Goal: Task Accomplishment & Management: Use online tool/utility

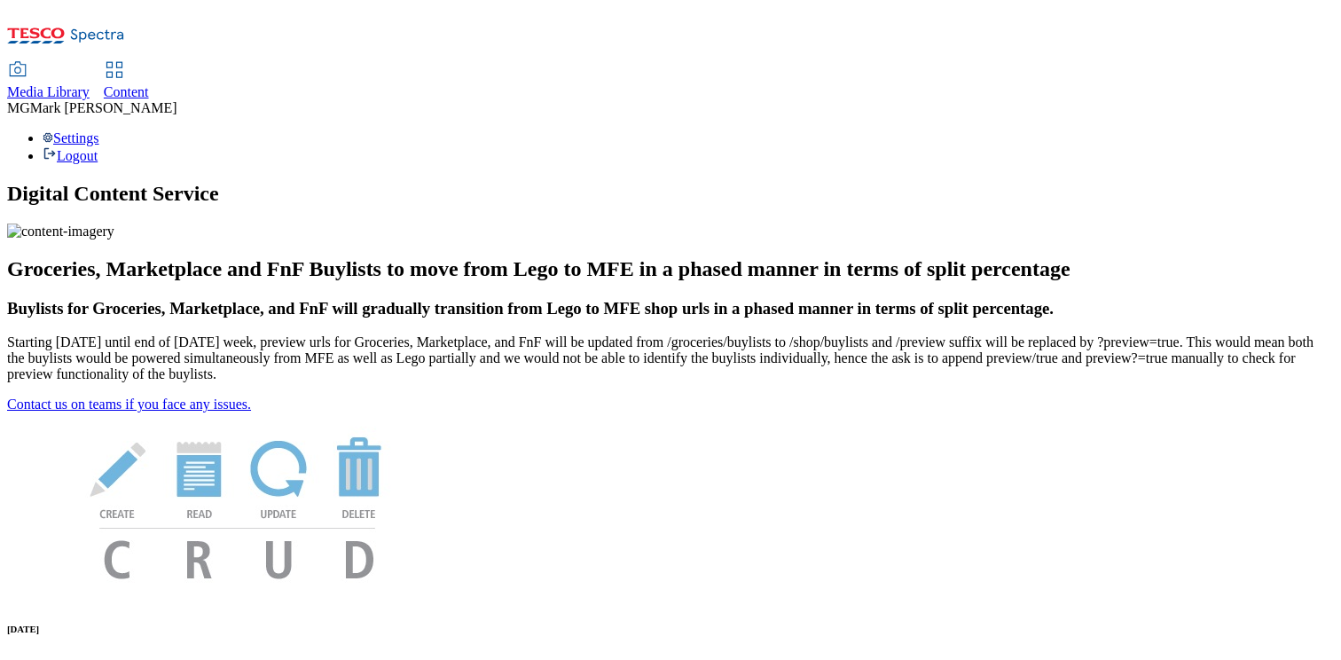
click at [149, 84] on span "Content" at bounding box center [126, 91] width 45 height 15
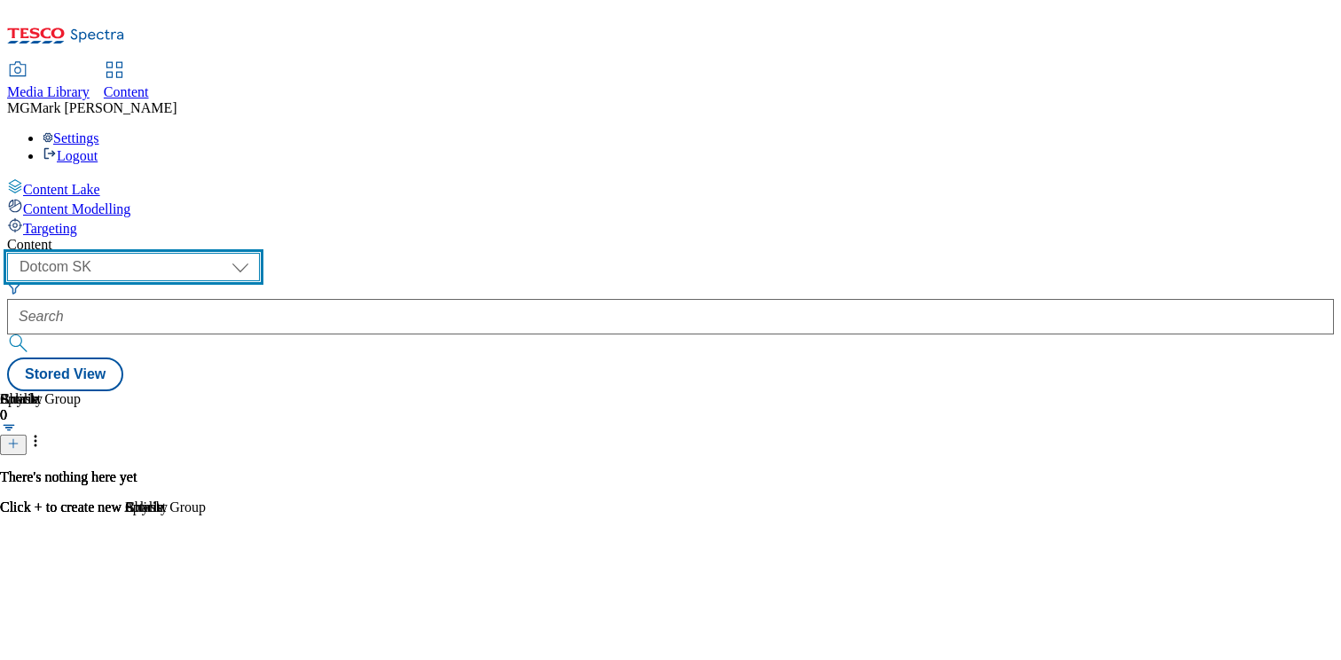
click at [260, 253] on select "Dotcom CZ Dotcom SK ghs-roi ghs-uk Phones [GEOGRAPHIC_DATA]" at bounding box center [133, 267] width 253 height 28
select select "ghs-[GEOGRAPHIC_DATA]"
click at [231, 253] on select "Dotcom CZ Dotcom SK ghs-roi ghs-uk Phones [GEOGRAPHIC_DATA]" at bounding box center [133, 267] width 253 height 28
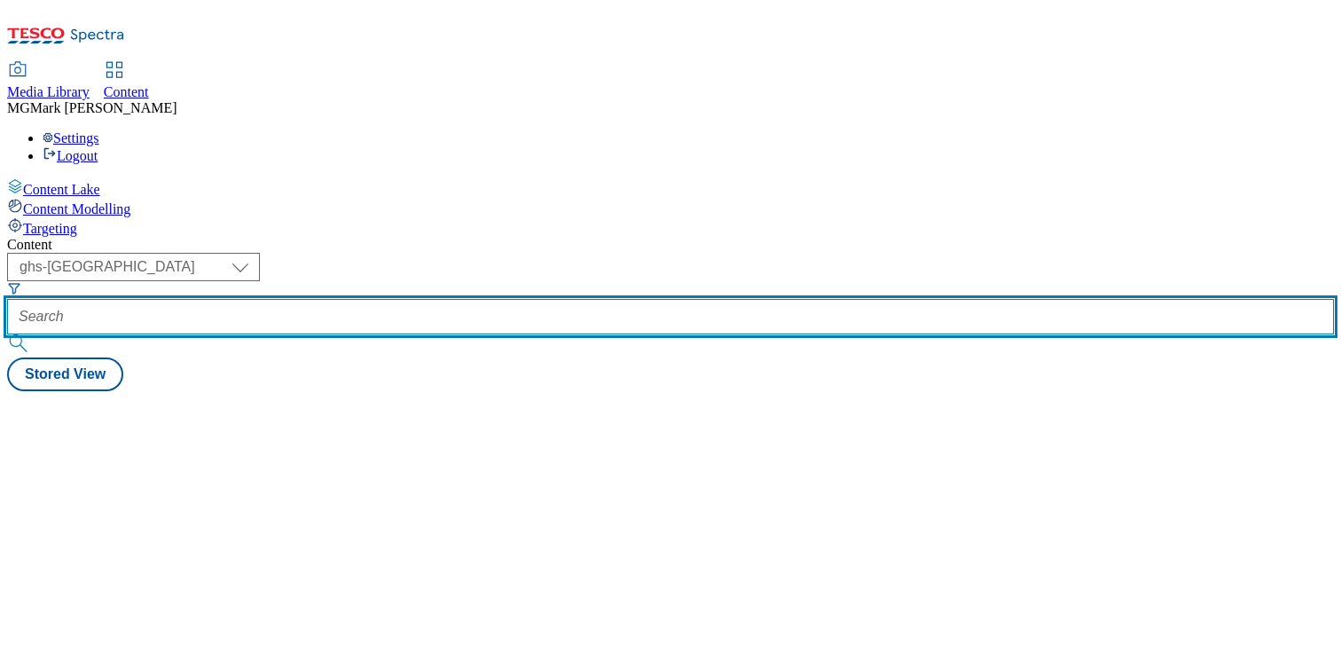
click at [440, 299] on input "text" at bounding box center [670, 316] width 1327 height 35
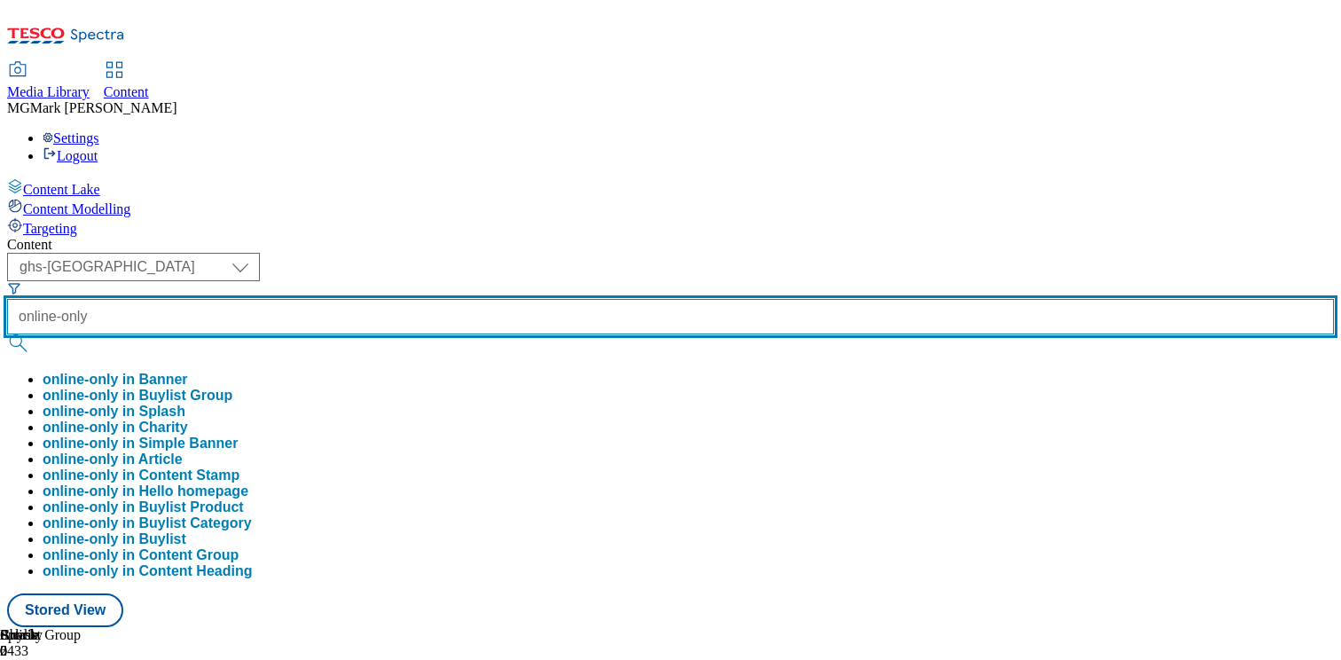
type input "online-only"
click at [7, 334] on button "submit" at bounding box center [19, 343] width 25 height 18
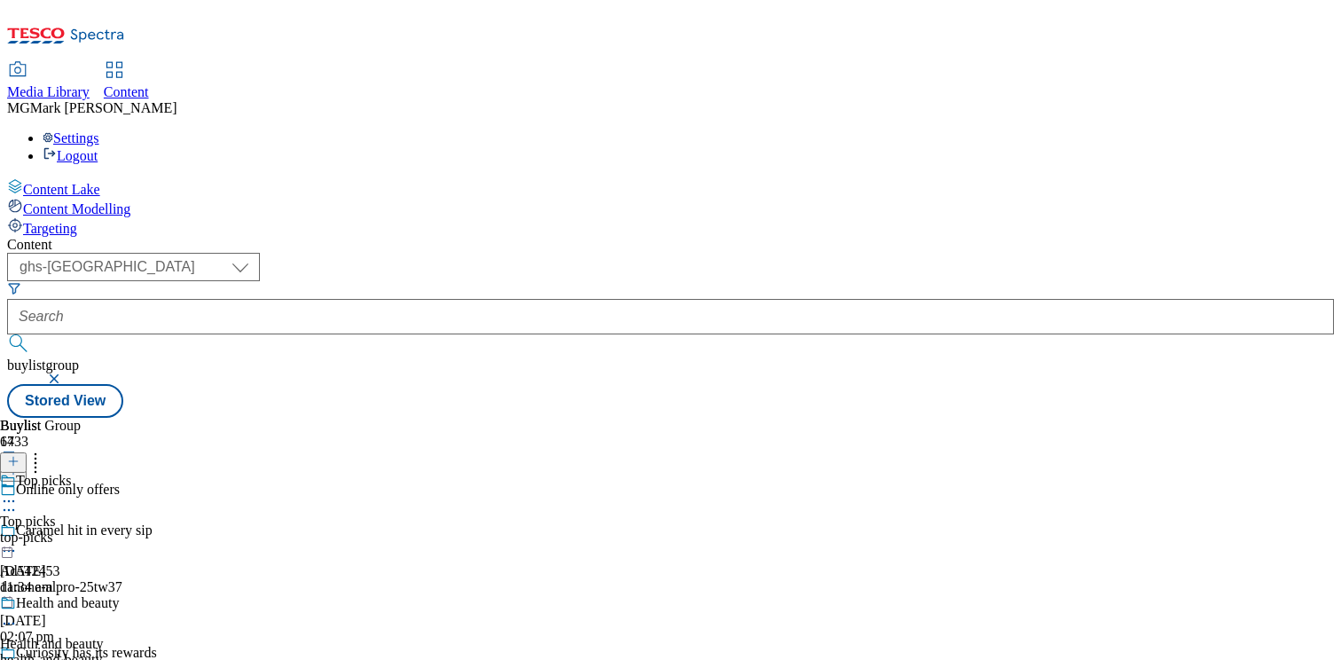
scroll to position [940, 0]
click at [44, 450] on icon at bounding box center [36, 459] width 18 height 18
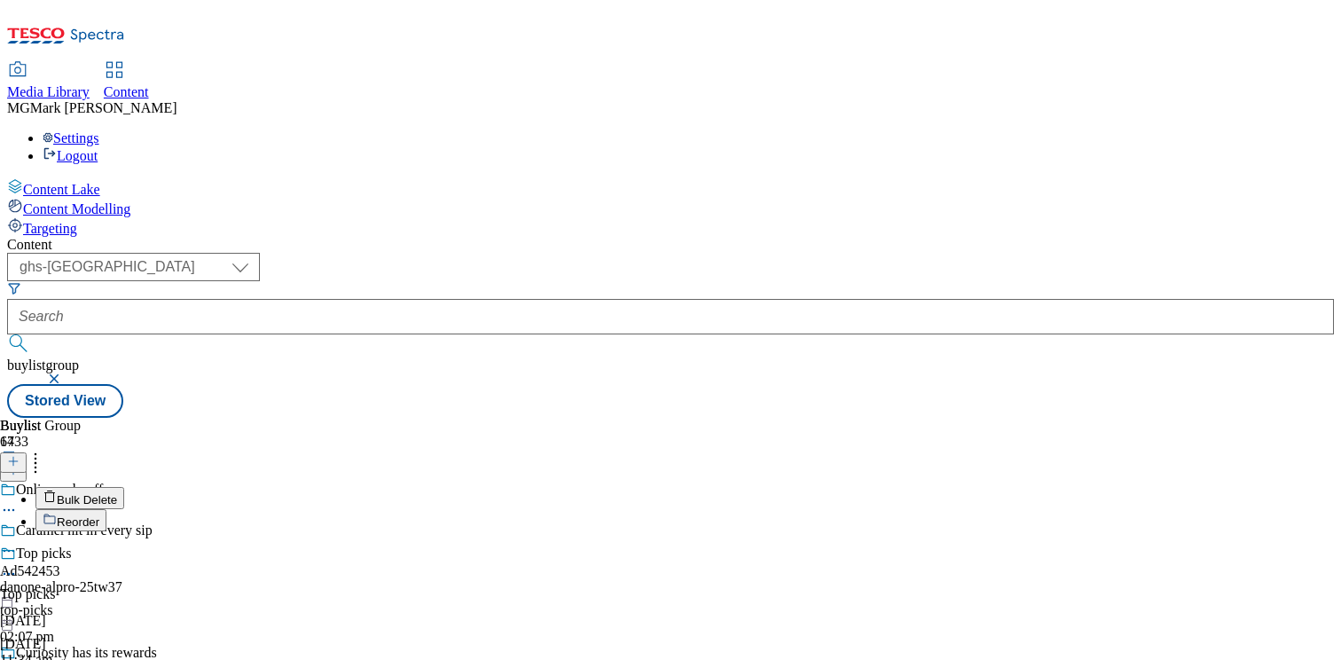
click at [106, 509] on button "Reorder" at bounding box center [70, 520] width 71 height 22
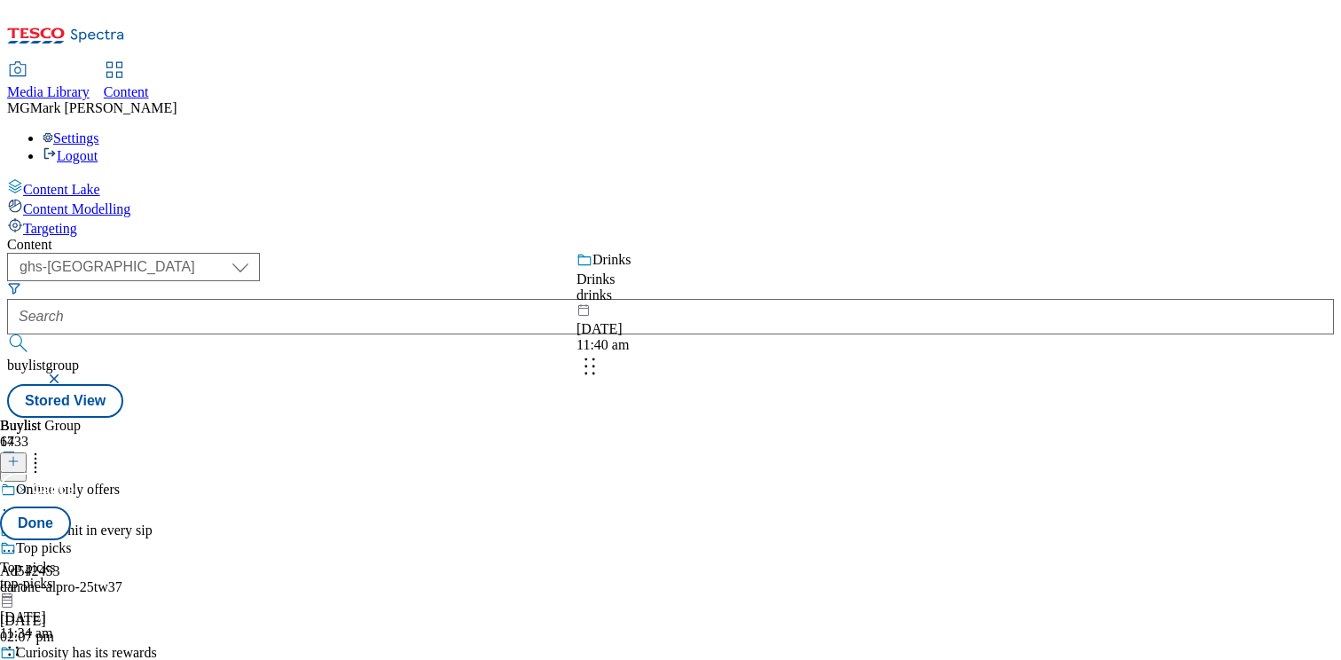
drag, startPoint x: 829, startPoint y: 522, endPoint x: 826, endPoint y: 356, distance: 165.9
click at [826, 356] on body "Icons icon_account icon_add icon_backward_link icon_basket icon_benefits icon_c…" at bounding box center [670, 212] width 1327 height 411
click at [71, 506] on button "Done" at bounding box center [35, 523] width 71 height 34
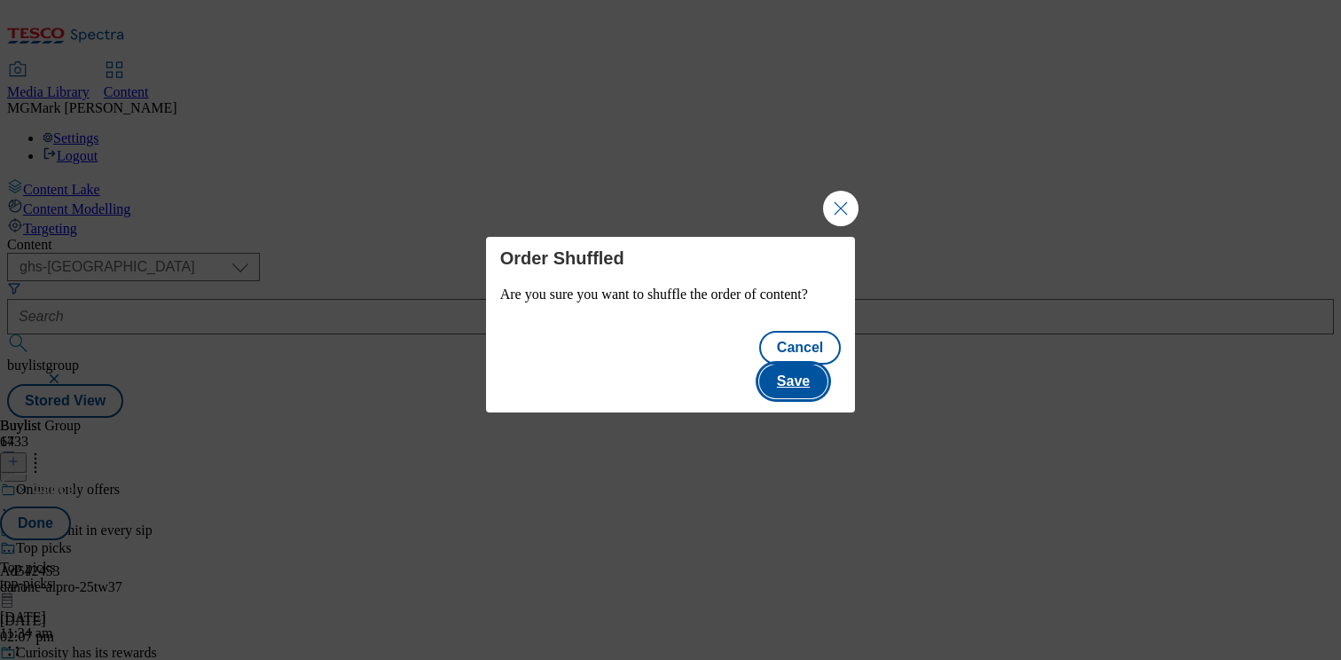
click at [819, 365] on button "Save" at bounding box center [793, 382] width 68 height 34
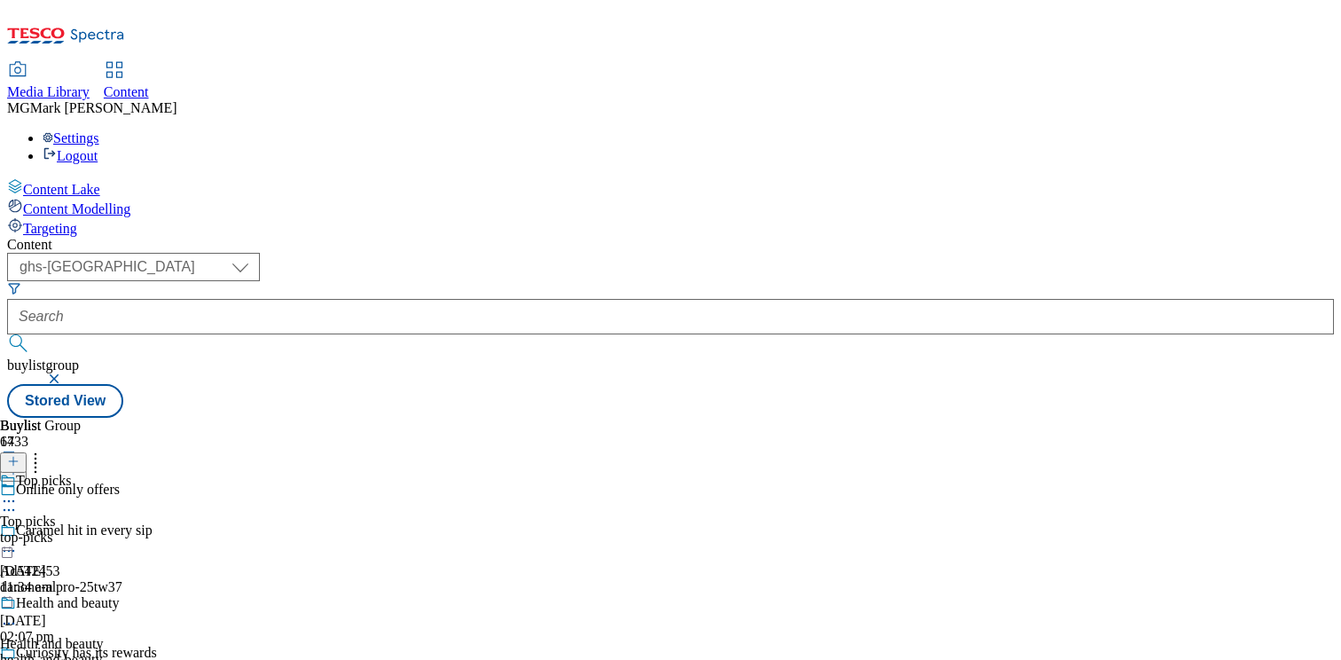
scroll to position [787, 0]
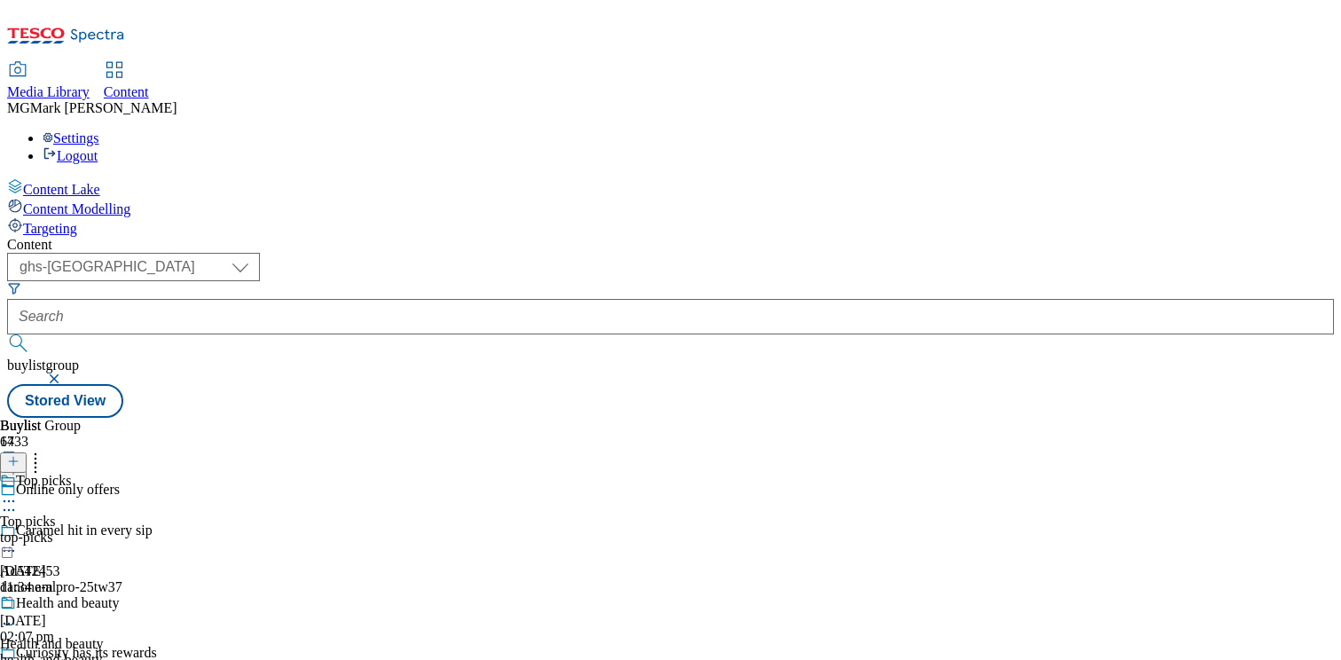
scroll to position [1047, 0]
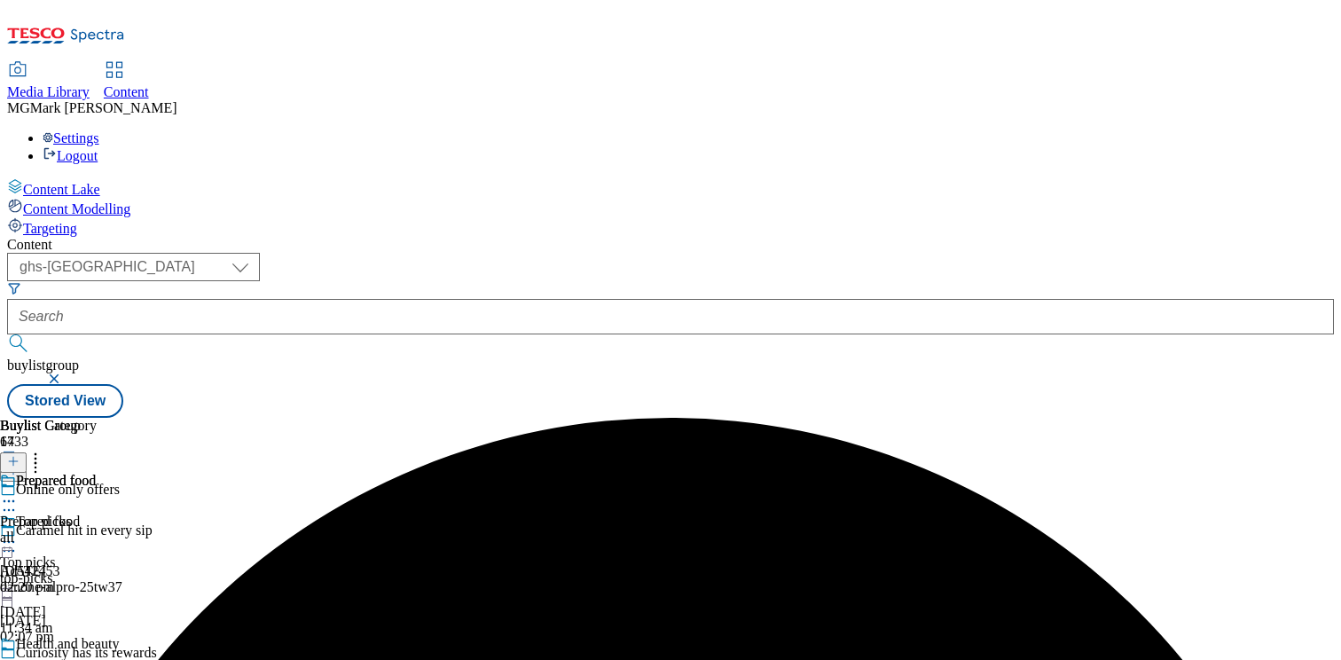
scroll to position [856, 0]
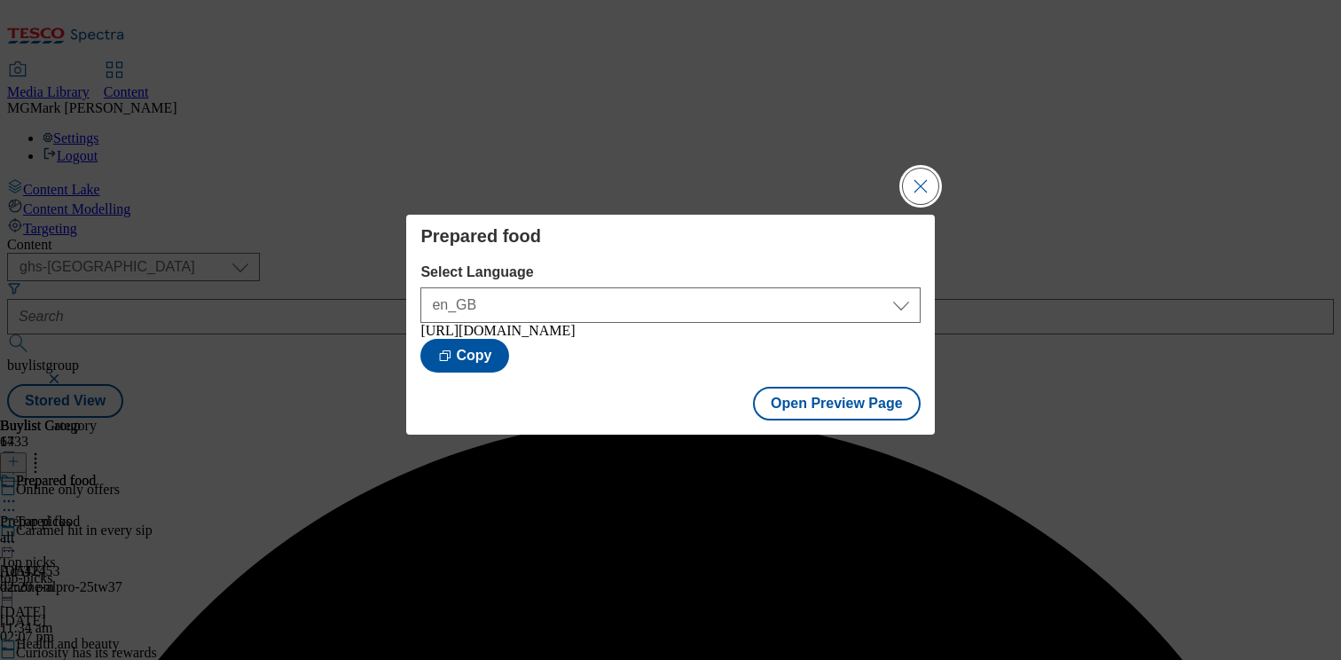
click at [909, 176] on button "Close Modal" at bounding box center [920, 186] width 35 height 35
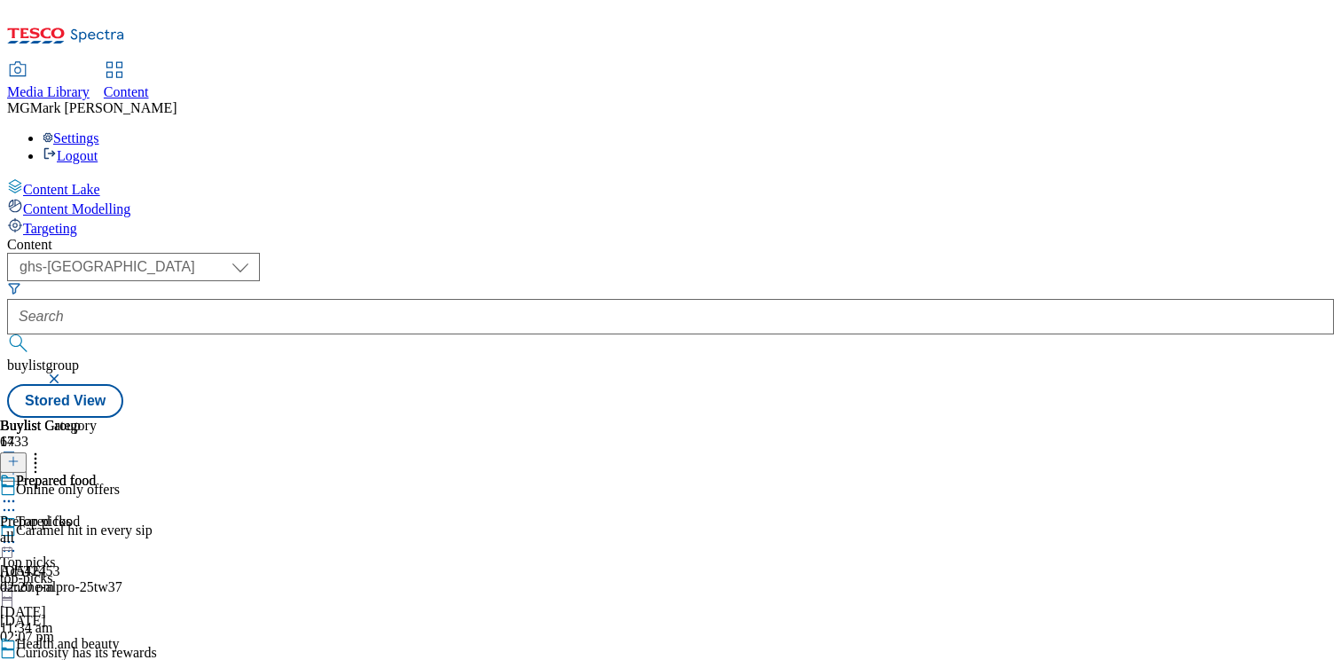
scroll to position [982, 0]
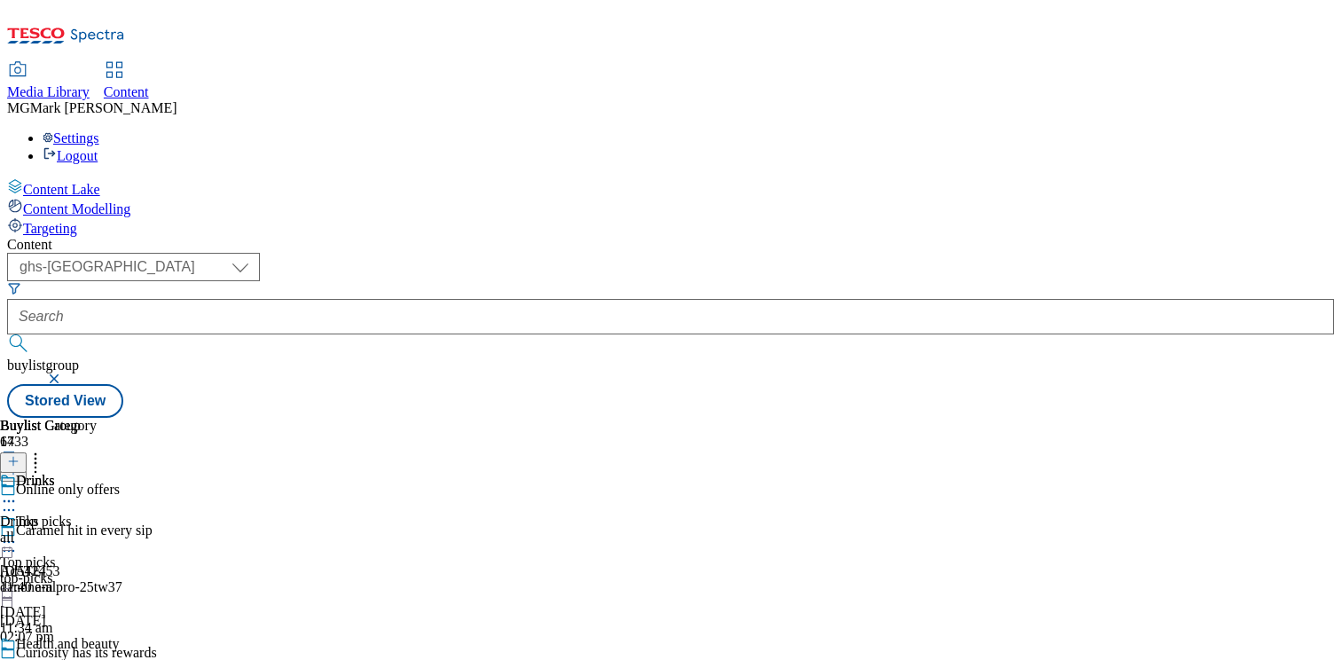
click at [97, 549] on div "Drinks Drinks all [DATE] 11:40 am" at bounding box center [48, 534] width 97 height 122
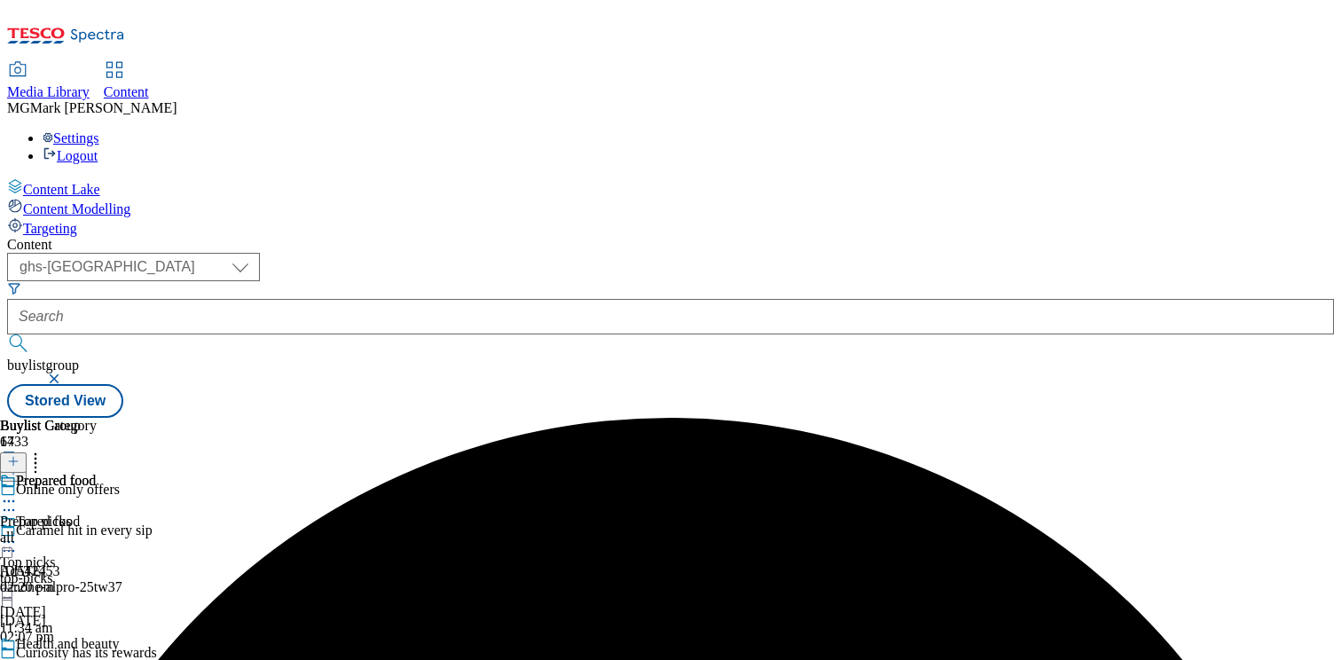
scroll to position [965, 0]
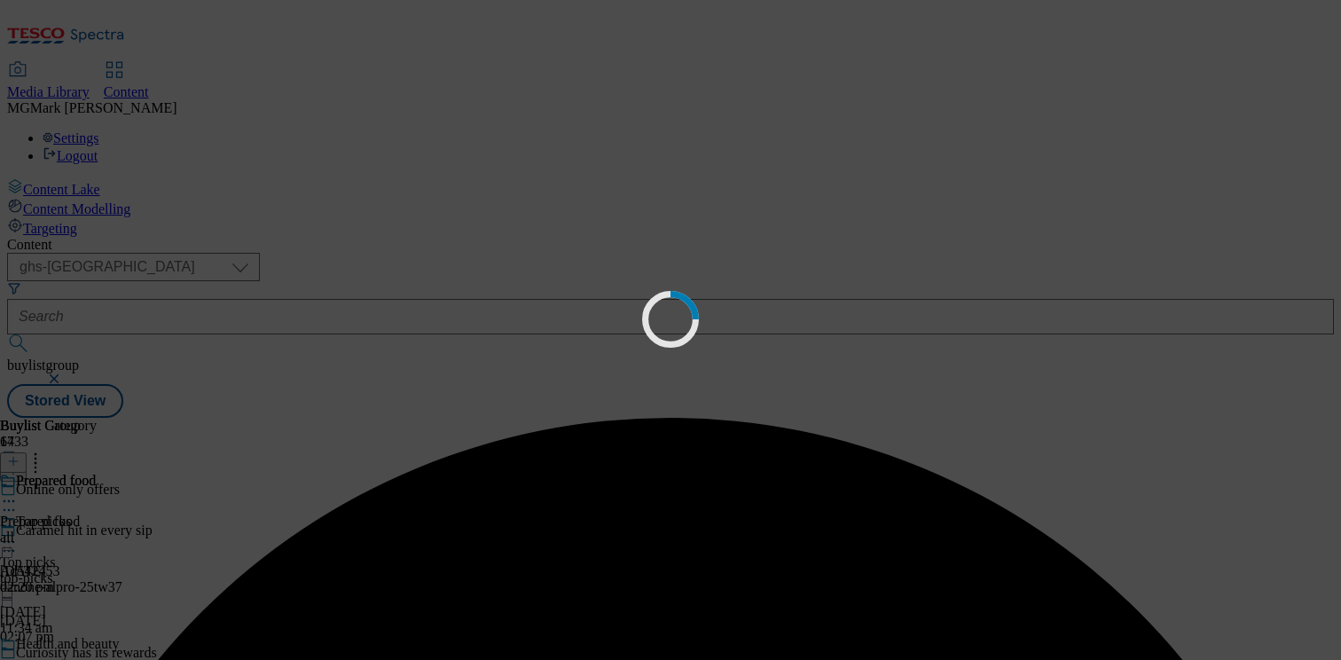
scroll to position [0, 0]
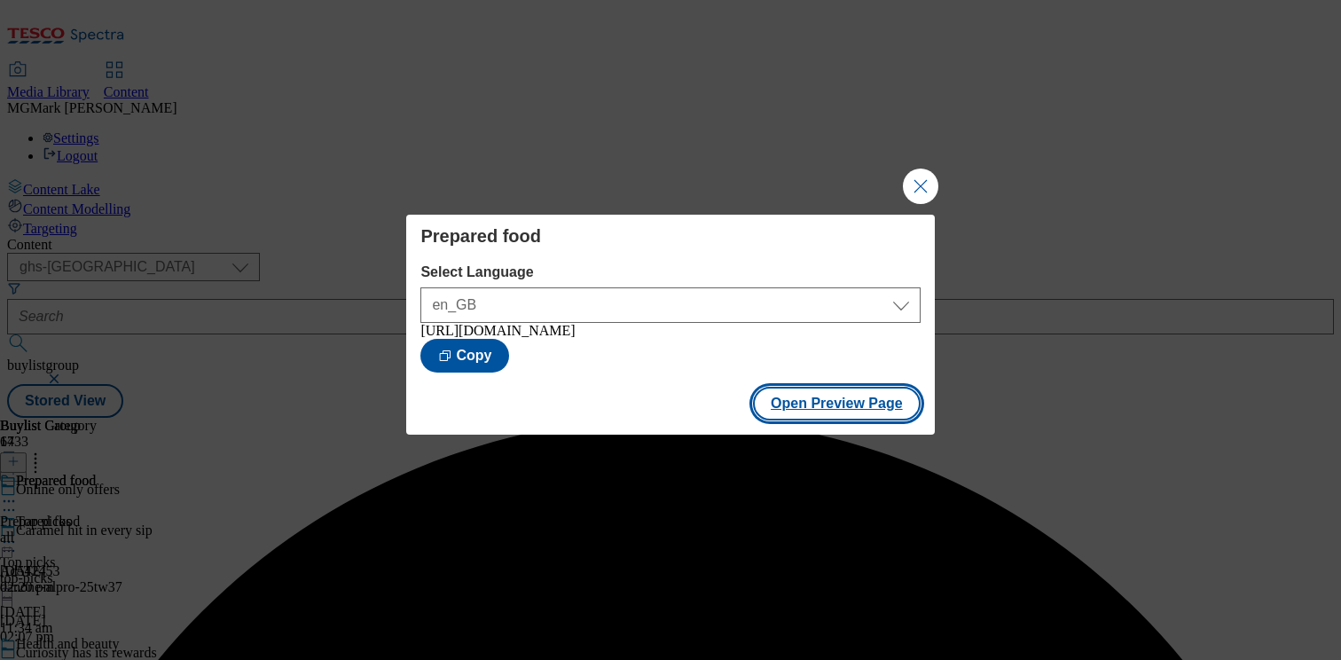
click at [839, 416] on button "Open Preview Page" at bounding box center [837, 404] width 168 height 34
